Goal: Information Seeking & Learning: Learn about a topic

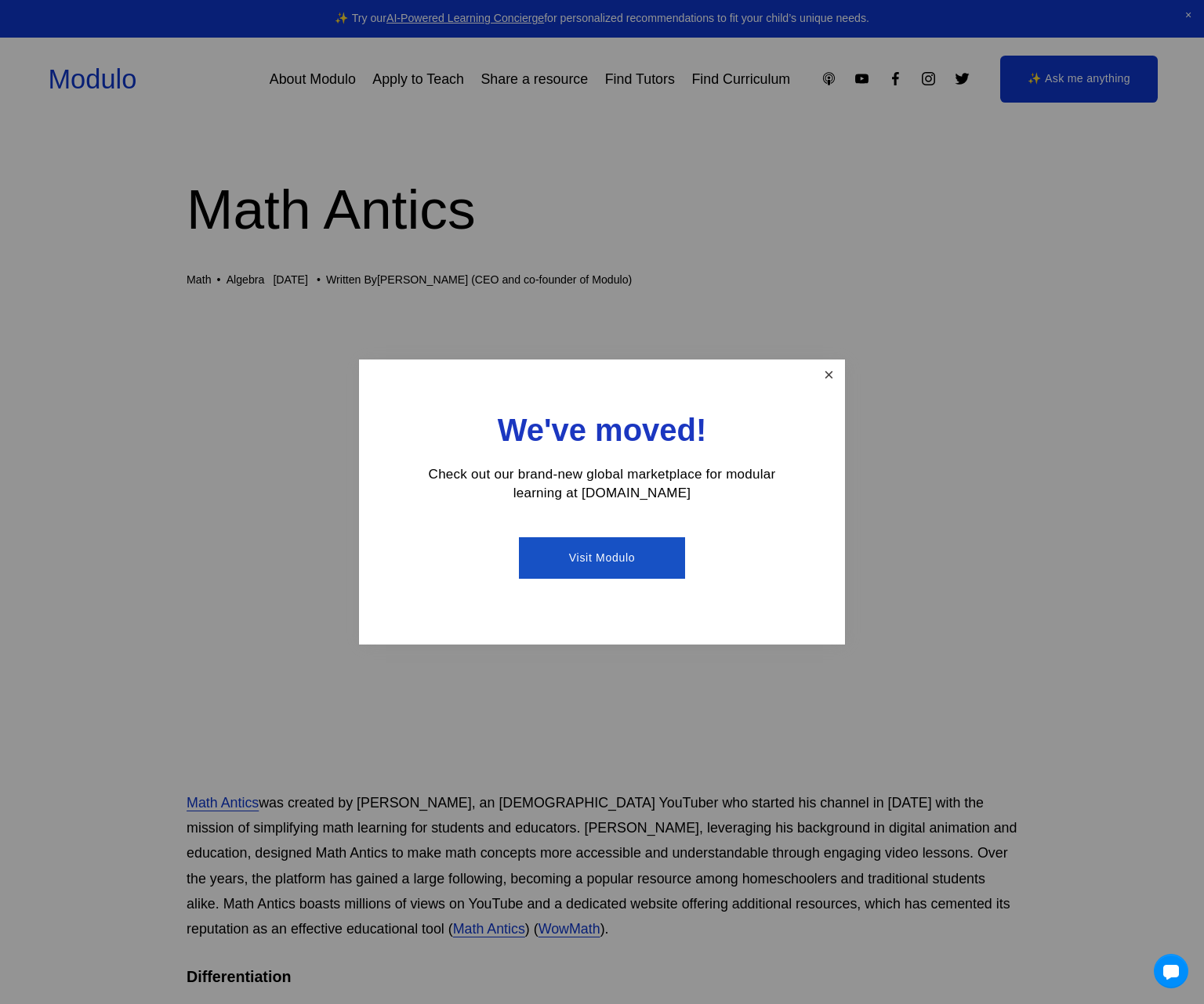
click at [828, 375] on link "Close" at bounding box center [828, 375] width 27 height 27
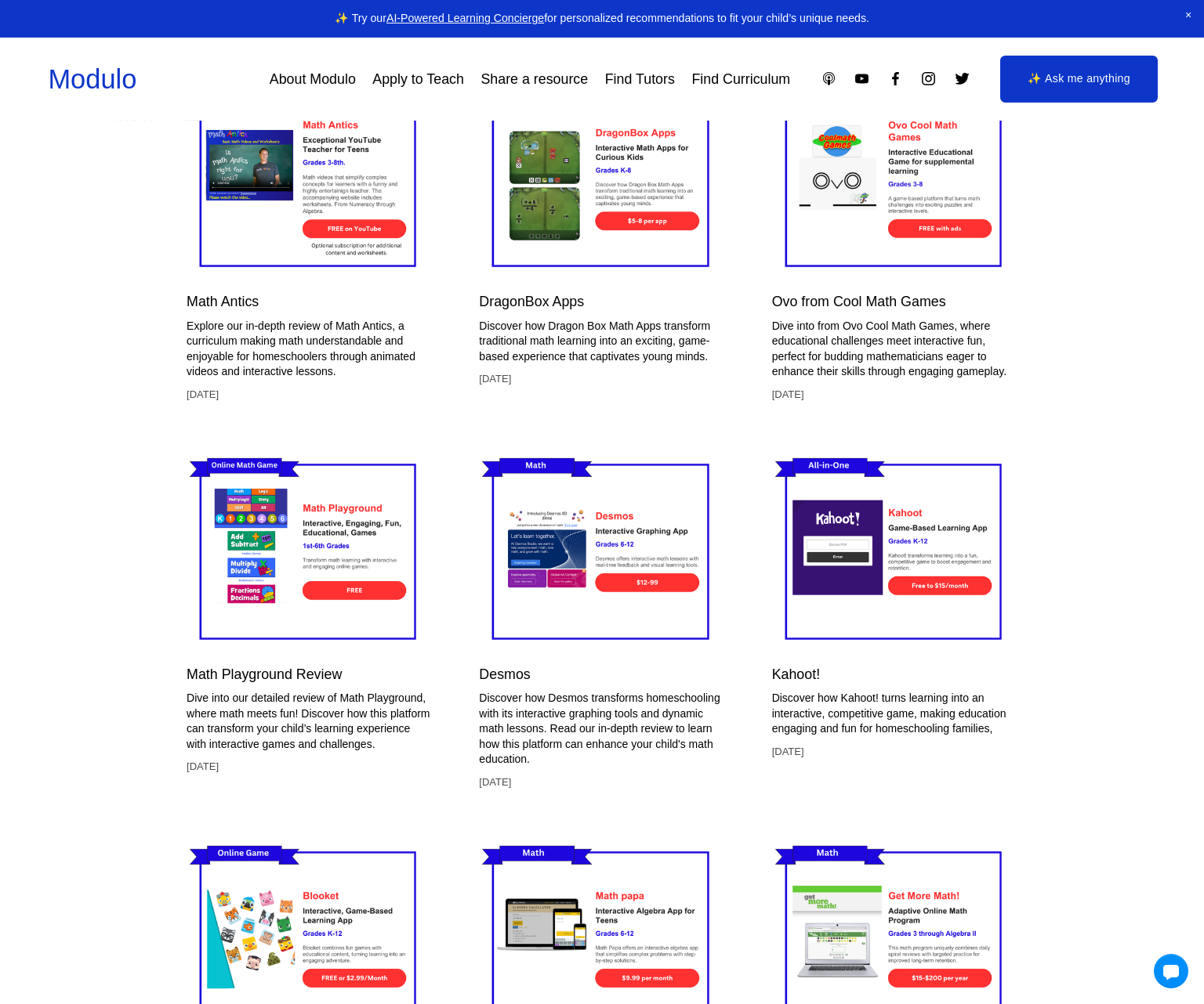
scroll to position [3836, 0]
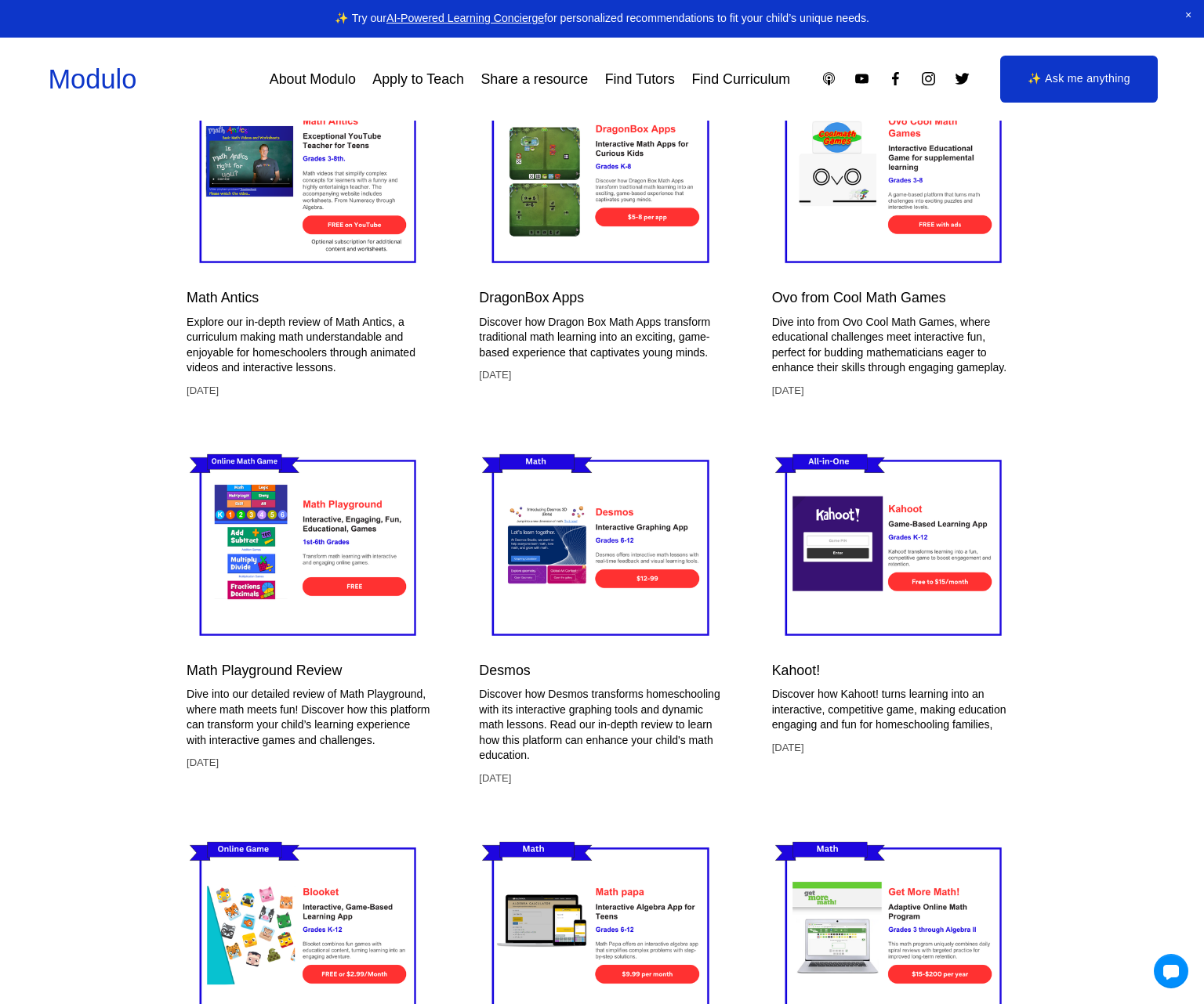
click at [304, 530] on img at bounding box center [309, 547] width 245 height 205
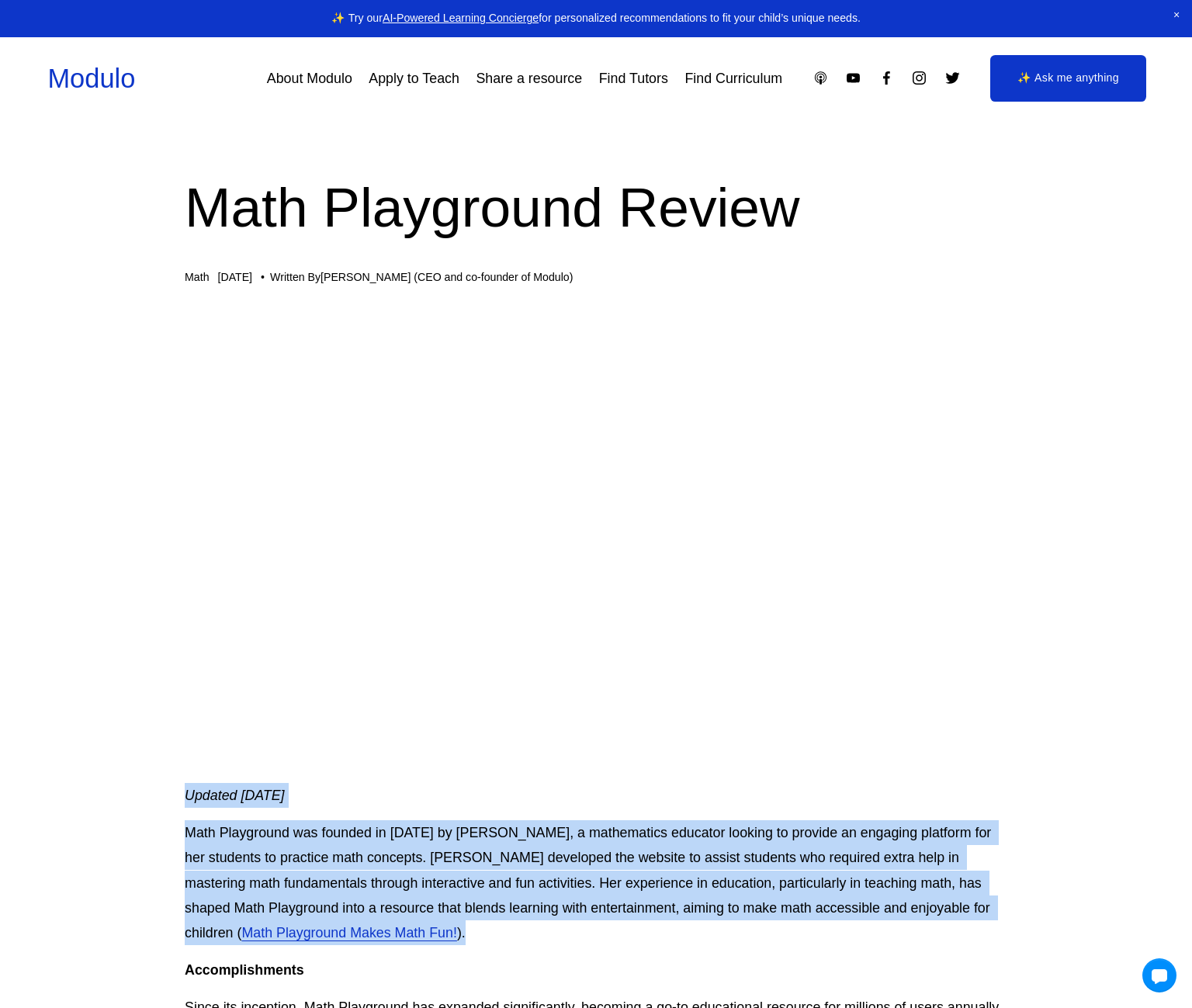
drag, startPoint x: 393, startPoint y: 933, endPoint x: 174, endPoint y: 810, distance: 251.2
copy div "Updated June 24, 2024 Math Playground was founded in 2002 by Colleen King, a ma…"
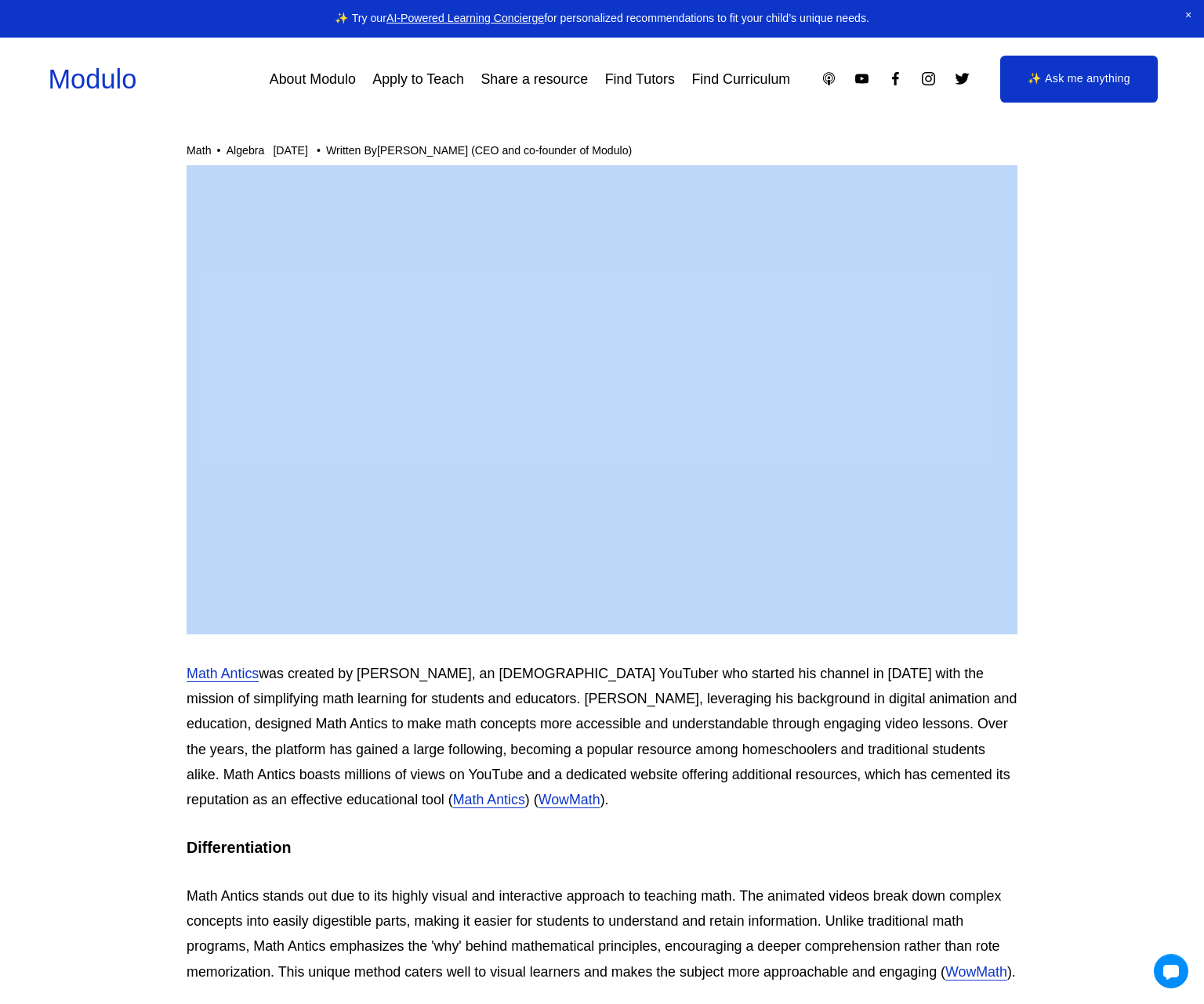
scroll to position [165, 0]
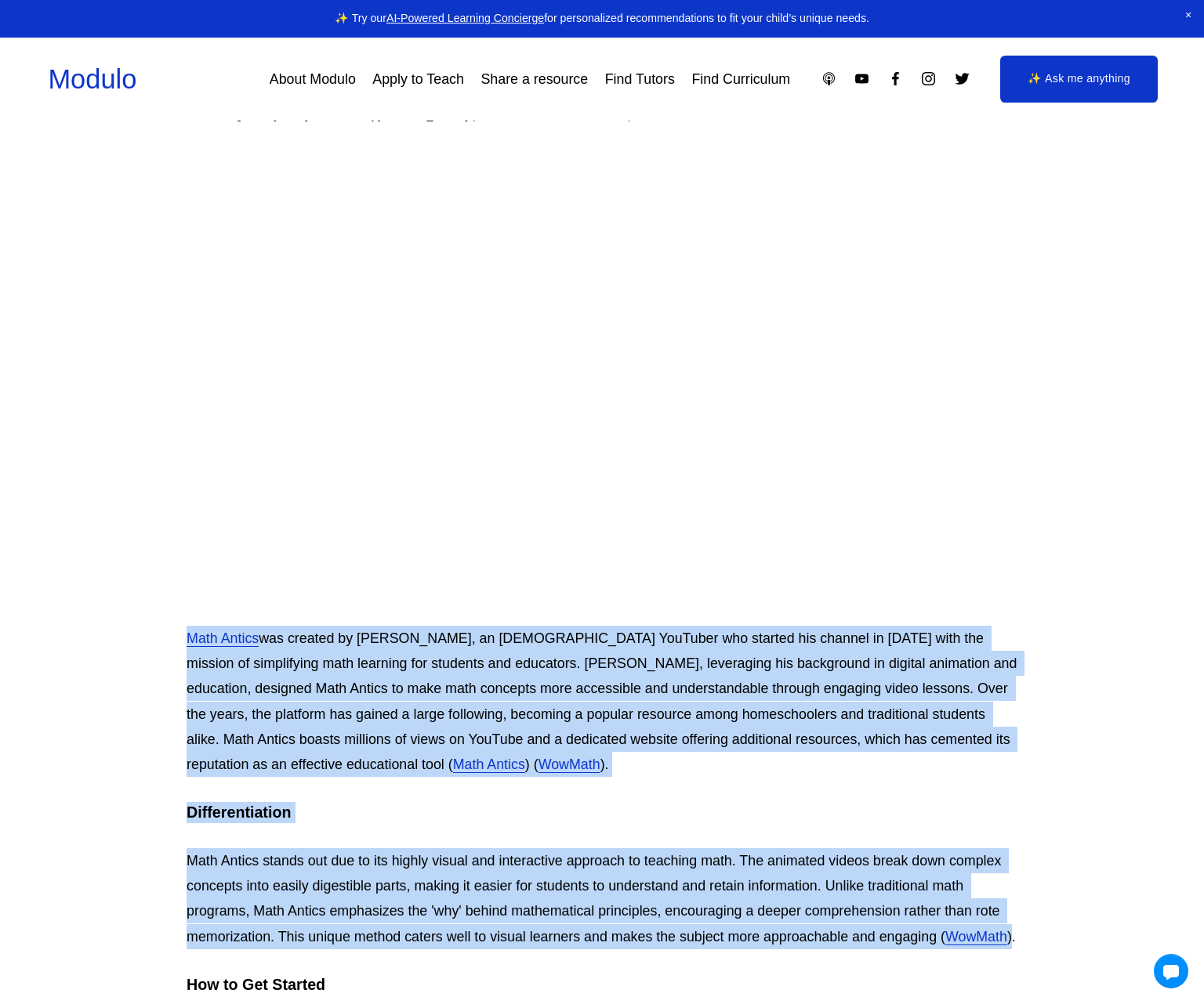
drag, startPoint x: 181, startPoint y: 478, endPoint x: 1023, endPoint y: 935, distance: 958.0
copy div "Lore Ipsumd sit ametcon ad Eli Seddoei, te Incididu UtlAbore etd magnaal eni ad…"
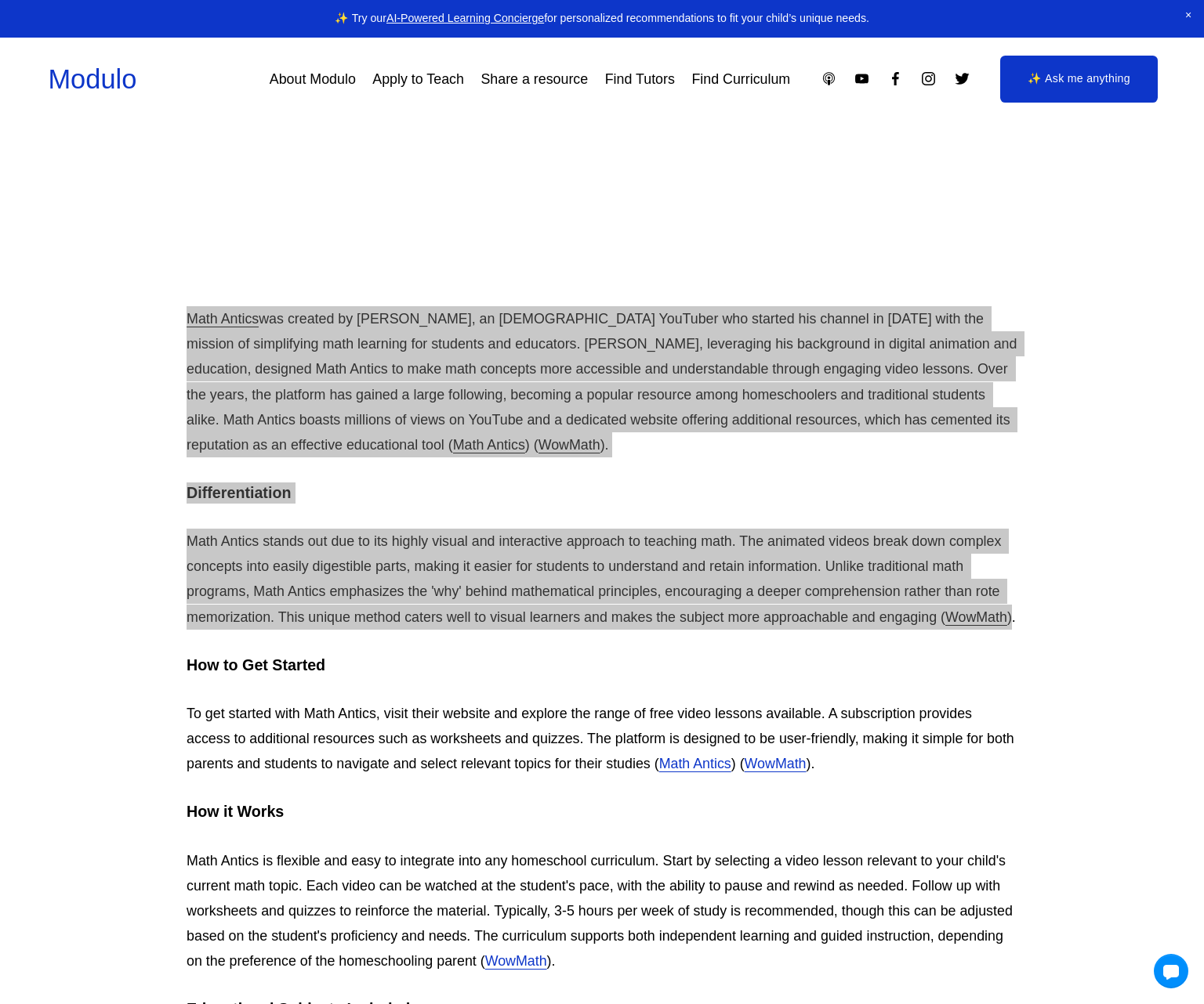
scroll to position [564, 0]
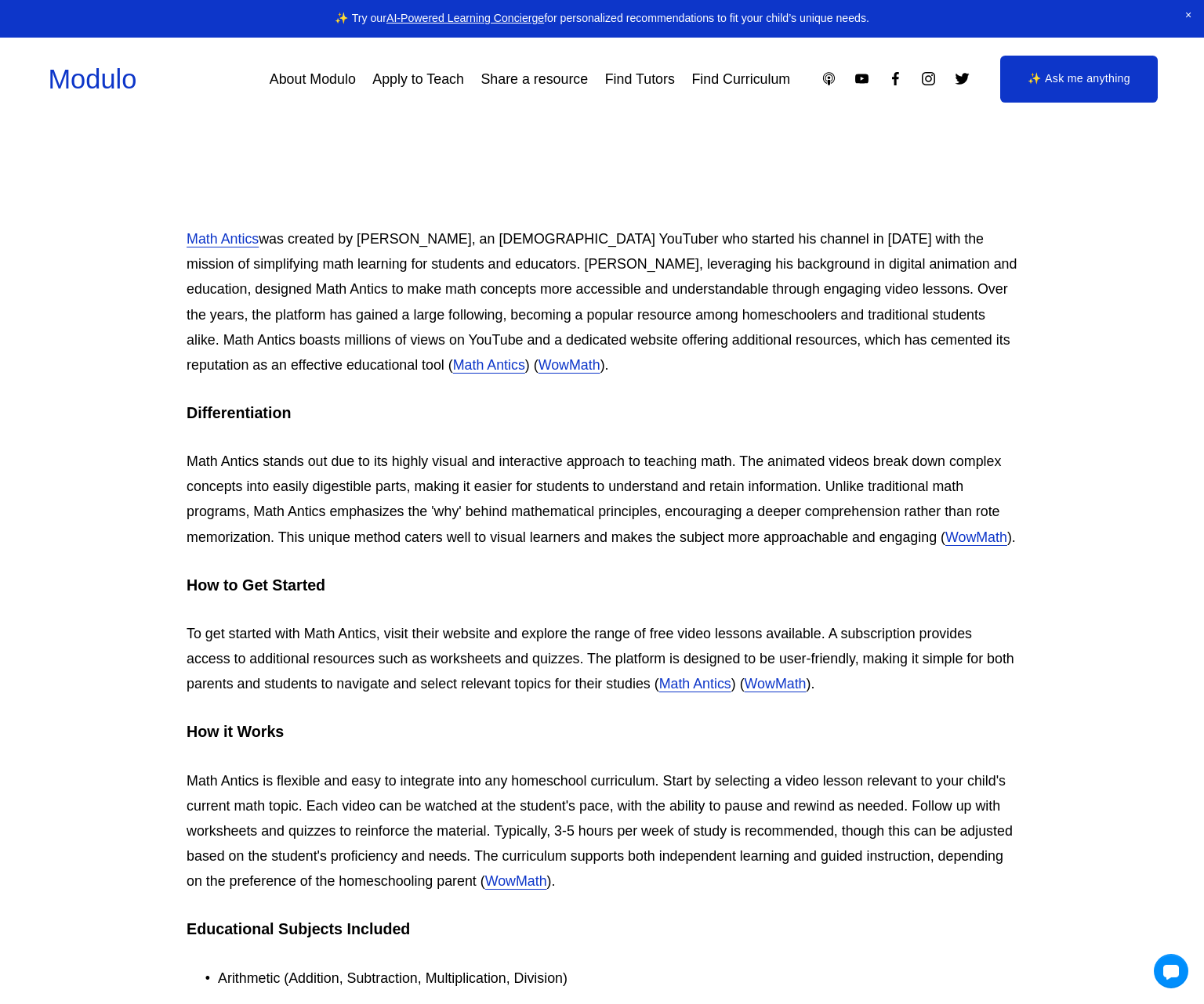
click at [190, 679] on p "To get started with Math Antics, visit their website and explore the range of f…" at bounding box center [602, 659] width 830 height 76
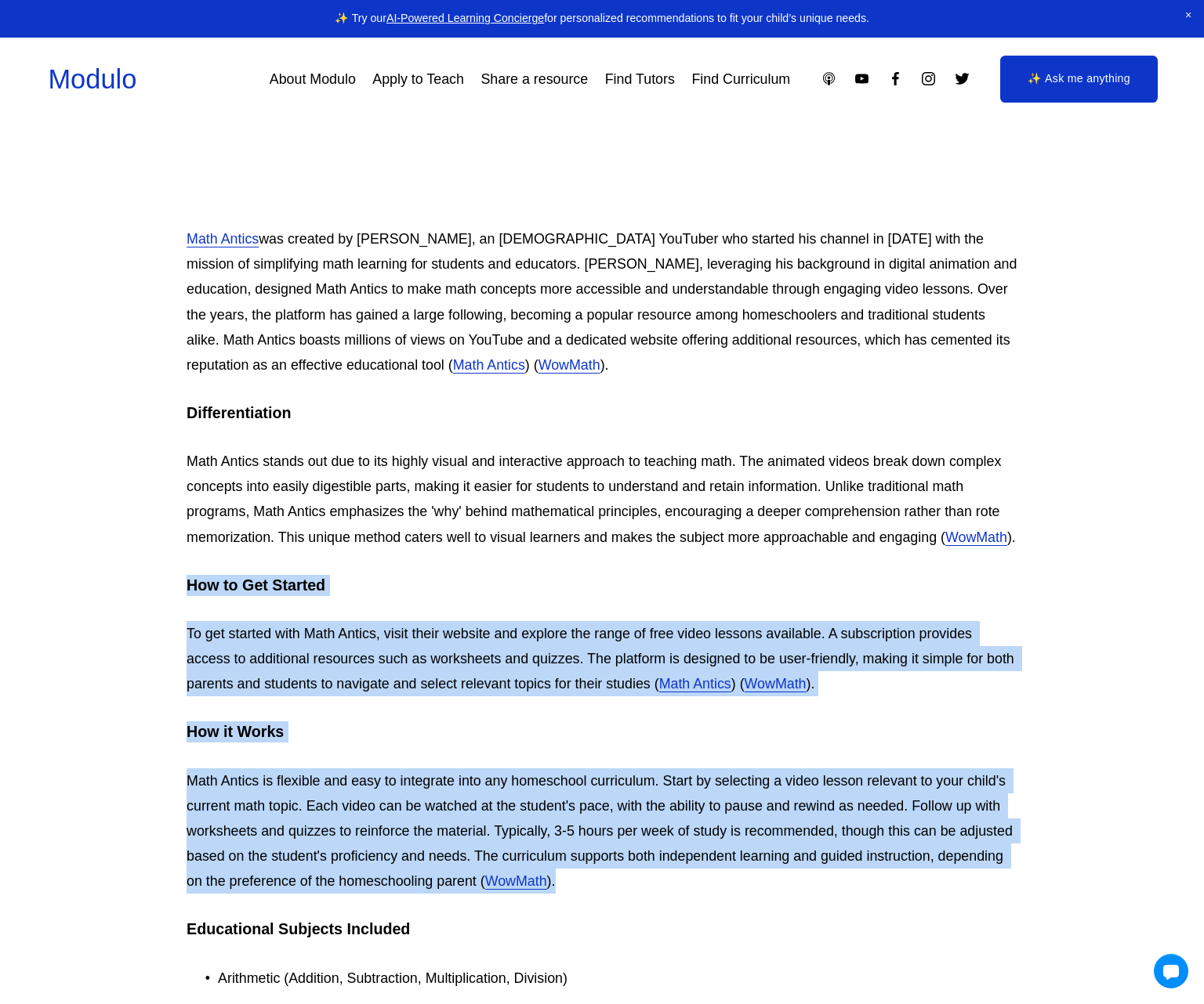
drag, startPoint x: 188, startPoint y: 611, endPoint x: 660, endPoint y: 918, distance: 563.1
copy div "How to Get Started To get started with Math Antics, visit their website and exp…"
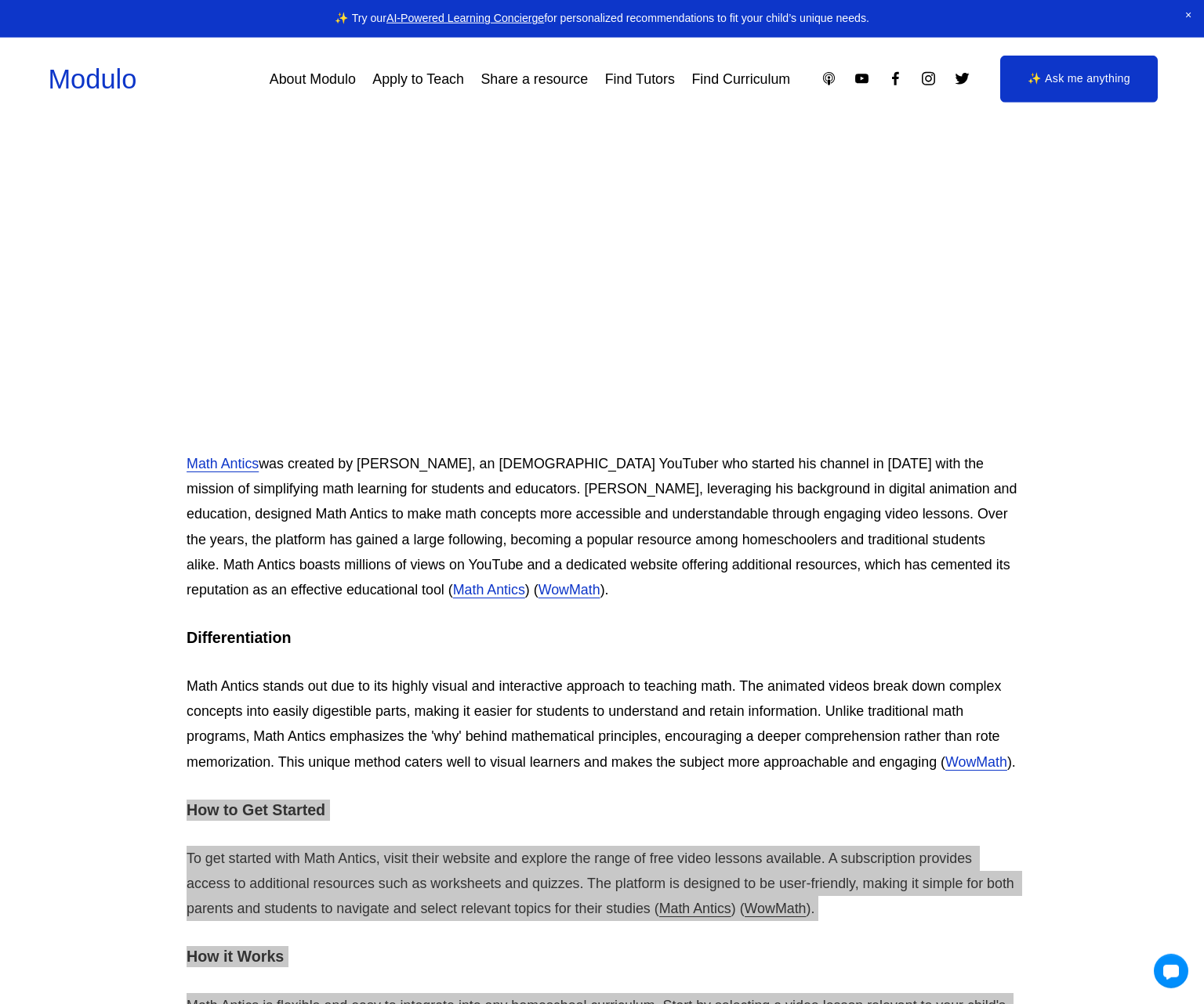
scroll to position [5, 0]
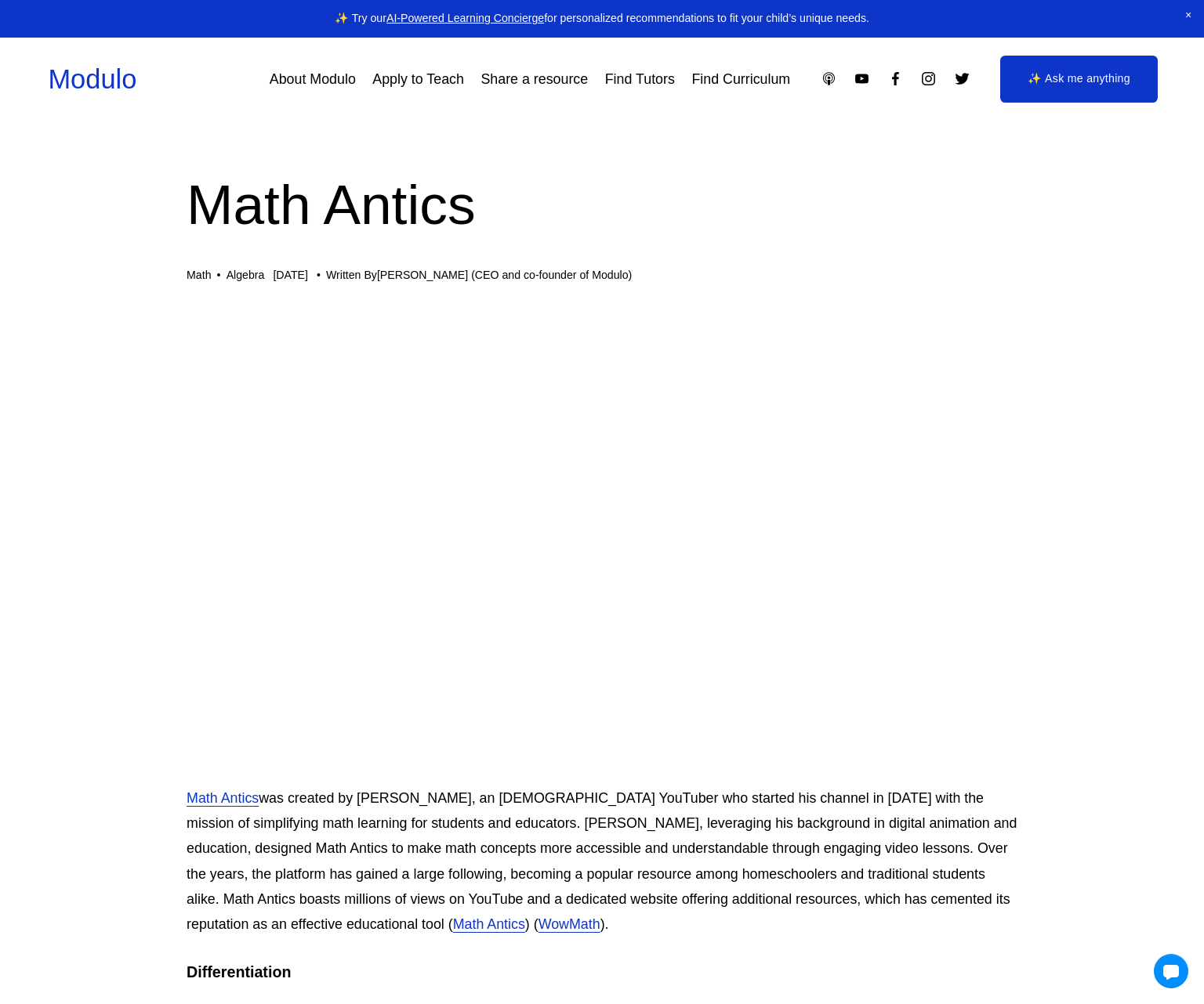
click at [1049, 76] on link "✨ Ask me anything" at bounding box center [1078, 78] width 158 height 46
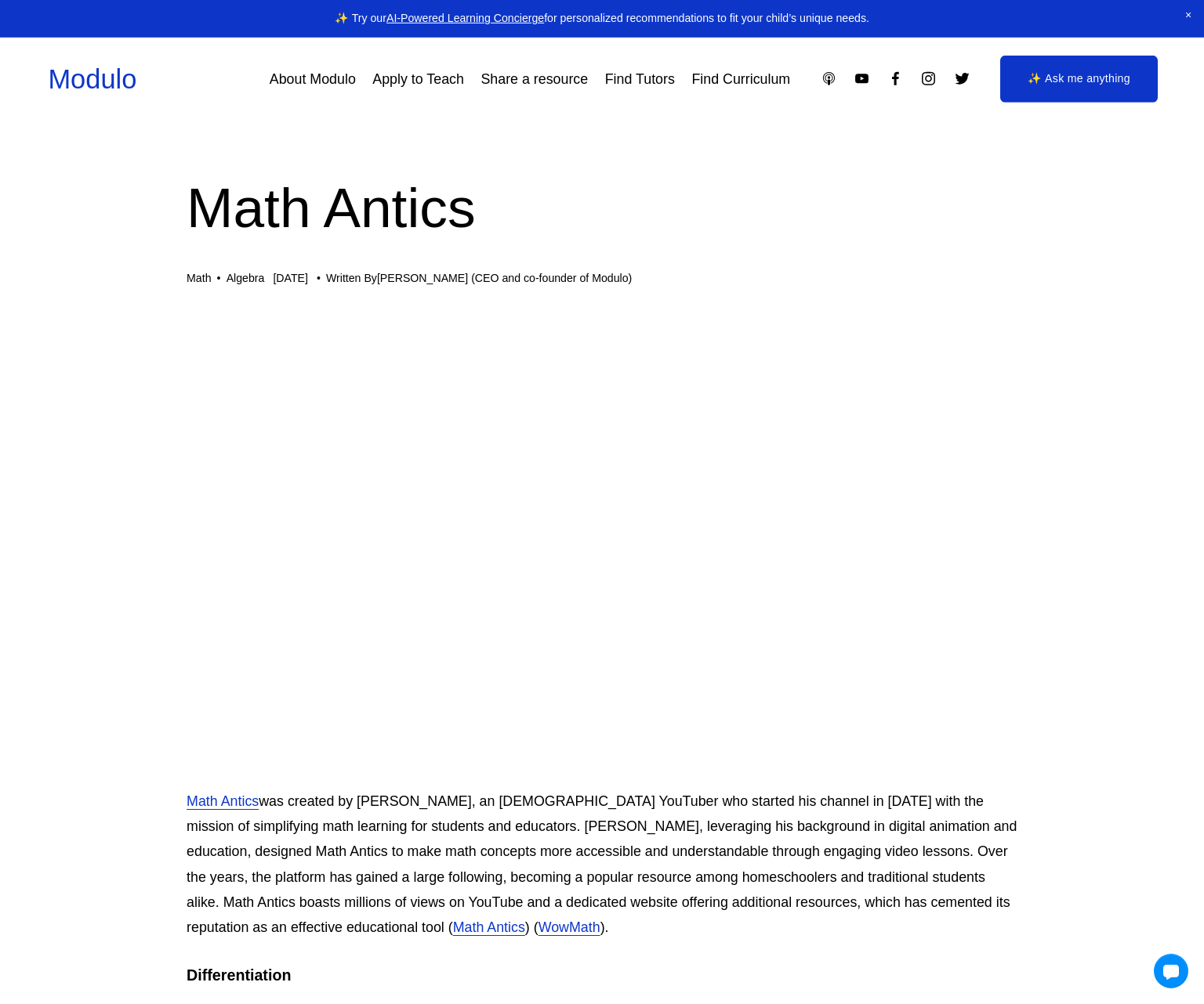
scroll to position [0, 0]
click at [316, 76] on link "About Modulo" at bounding box center [313, 78] width 87 height 28
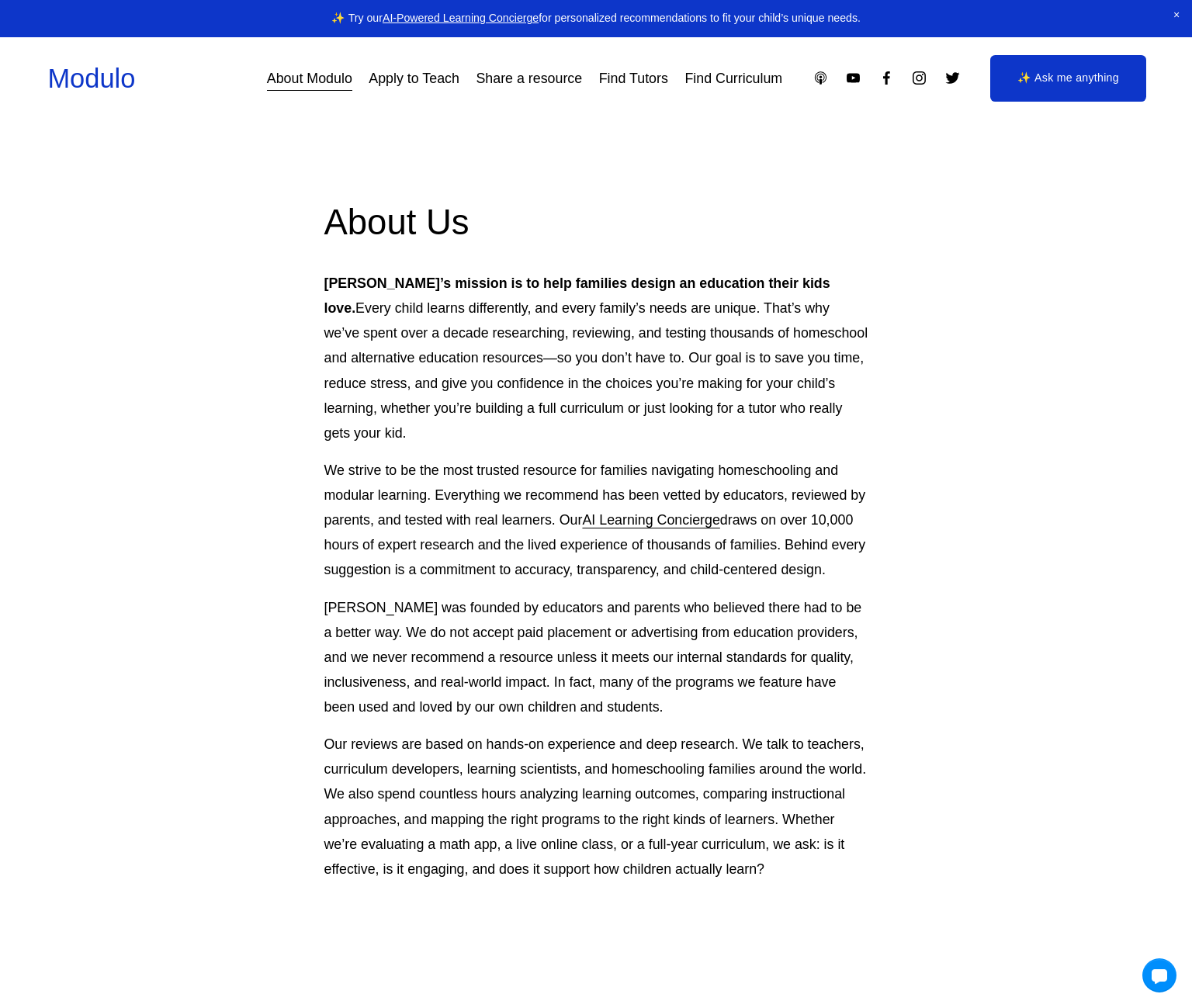
click at [746, 80] on link "Find Curriculum" at bounding box center [733, 78] width 97 height 28
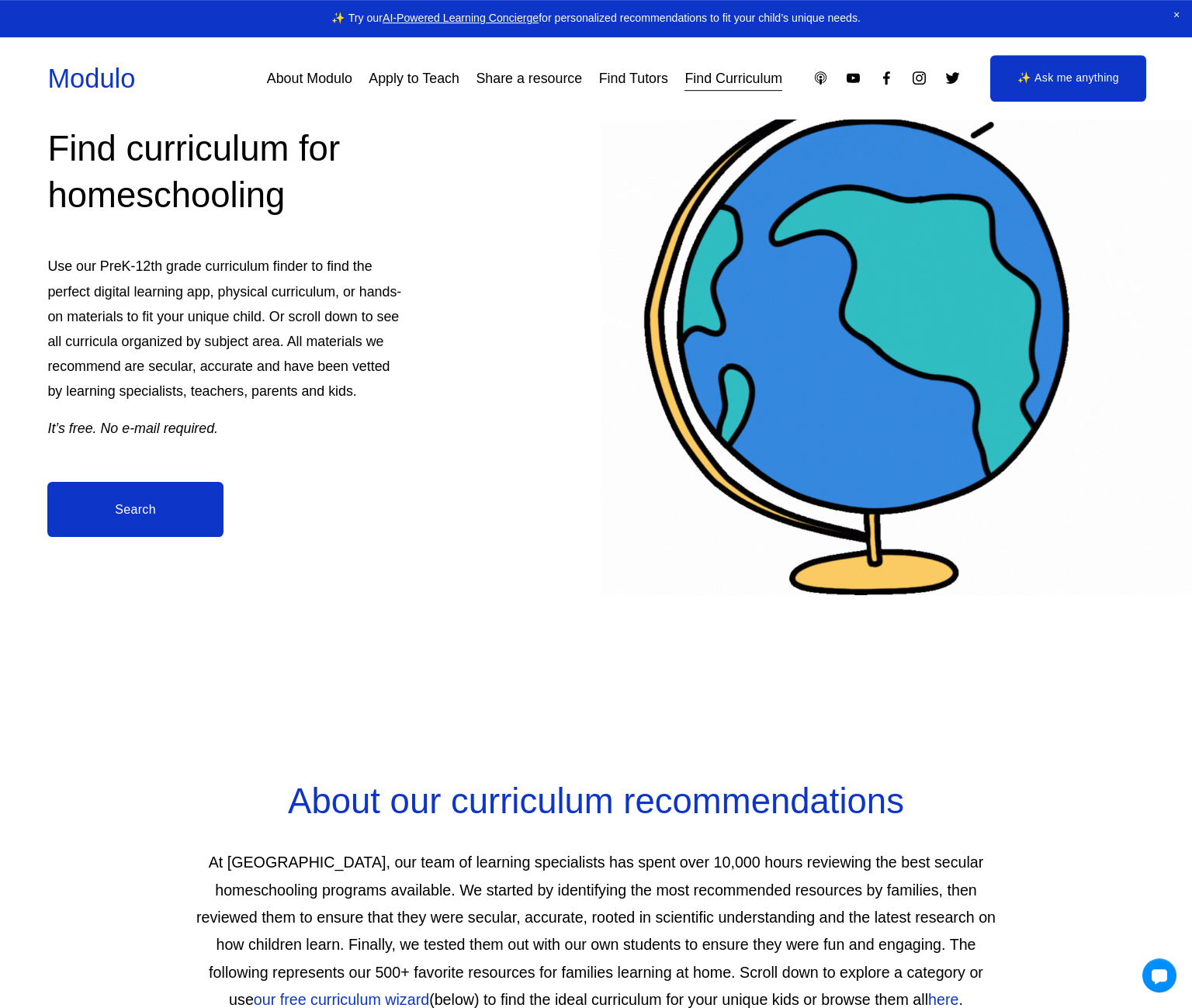
scroll to position [158, 0]
